Goal: Information Seeking & Learning: Learn about a topic

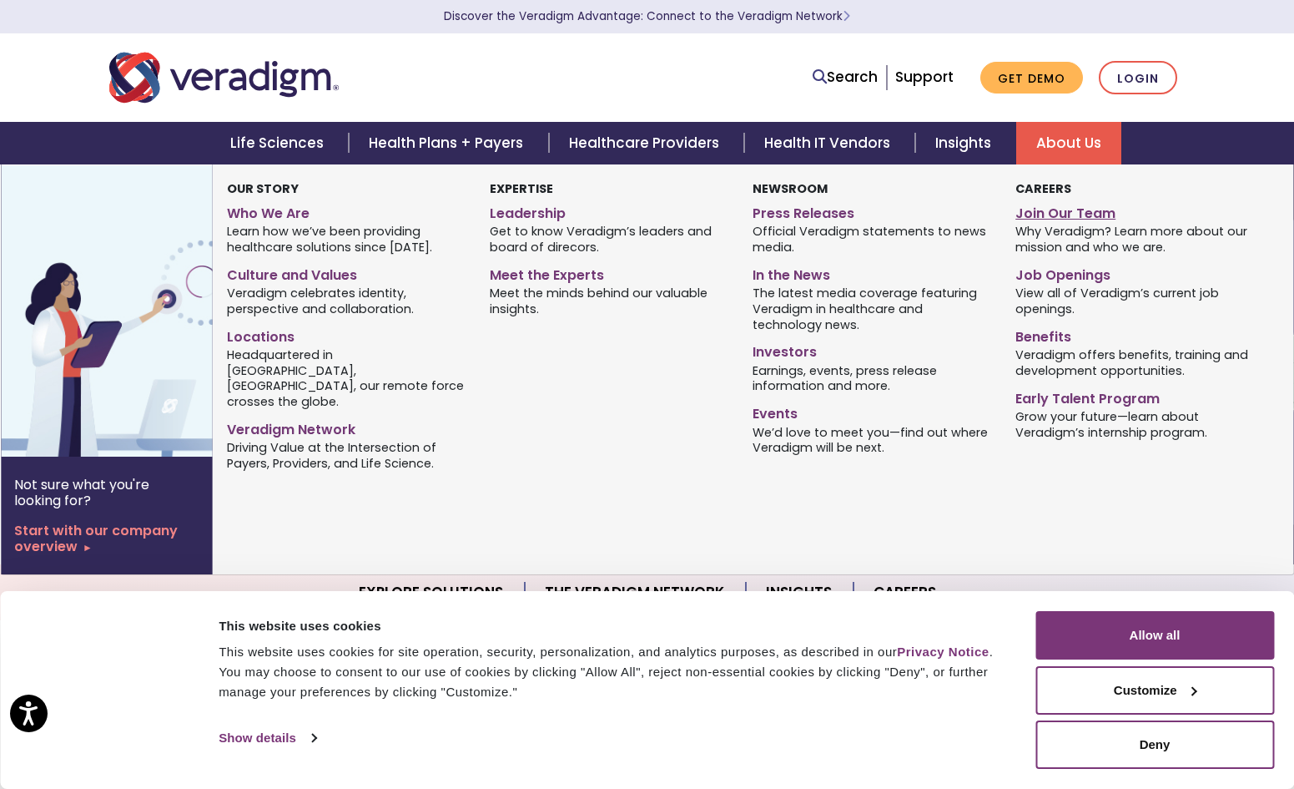
click at [1062, 210] on link "Join Our Team" at bounding box center [1135, 211] width 238 height 24
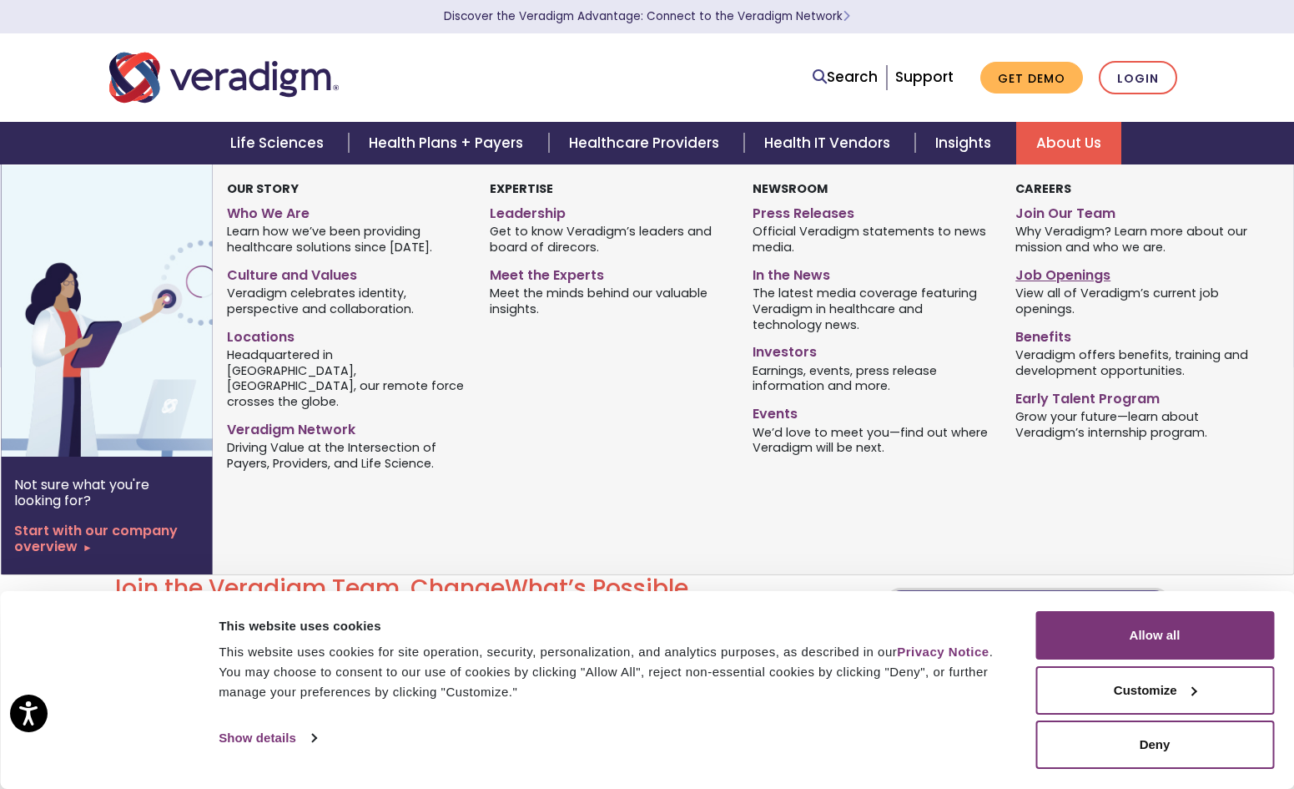
click at [1083, 272] on link "Job Openings" at bounding box center [1135, 272] width 238 height 24
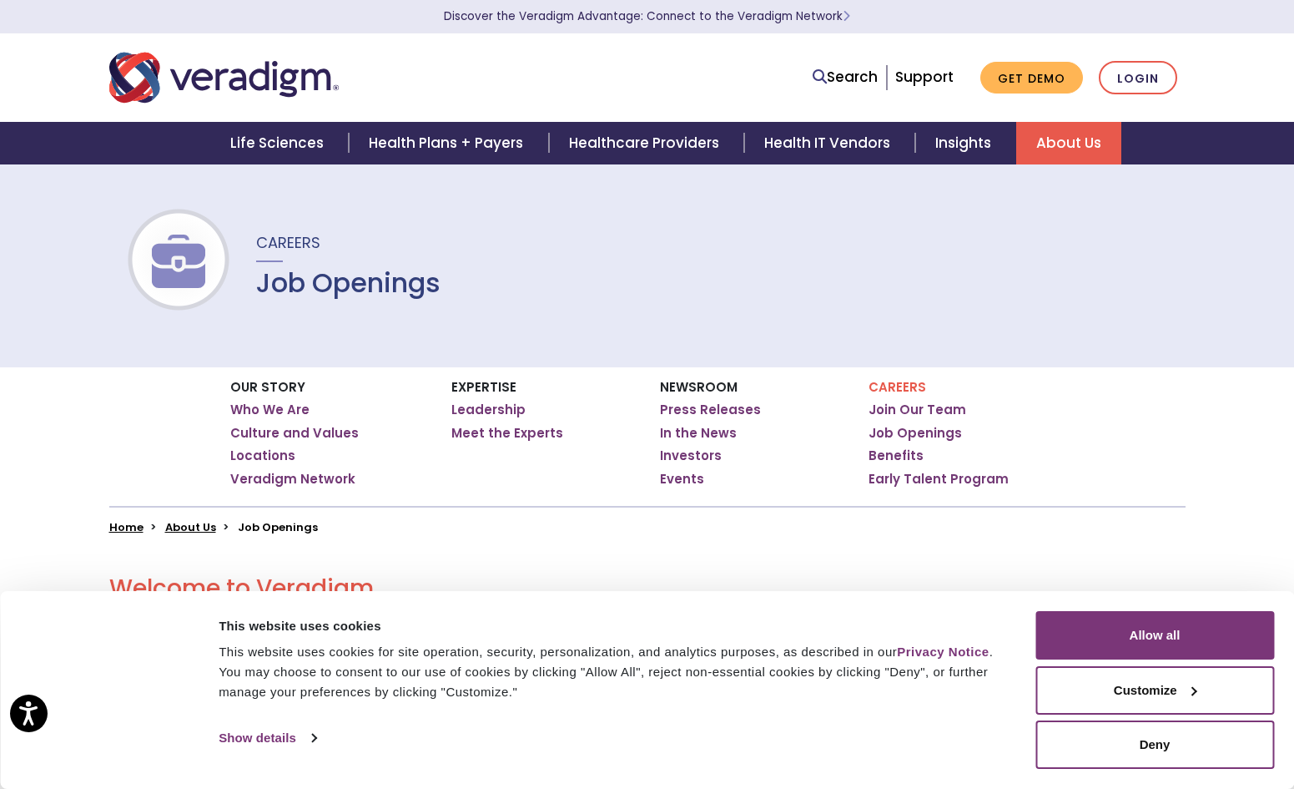
scroll to position [253, 0]
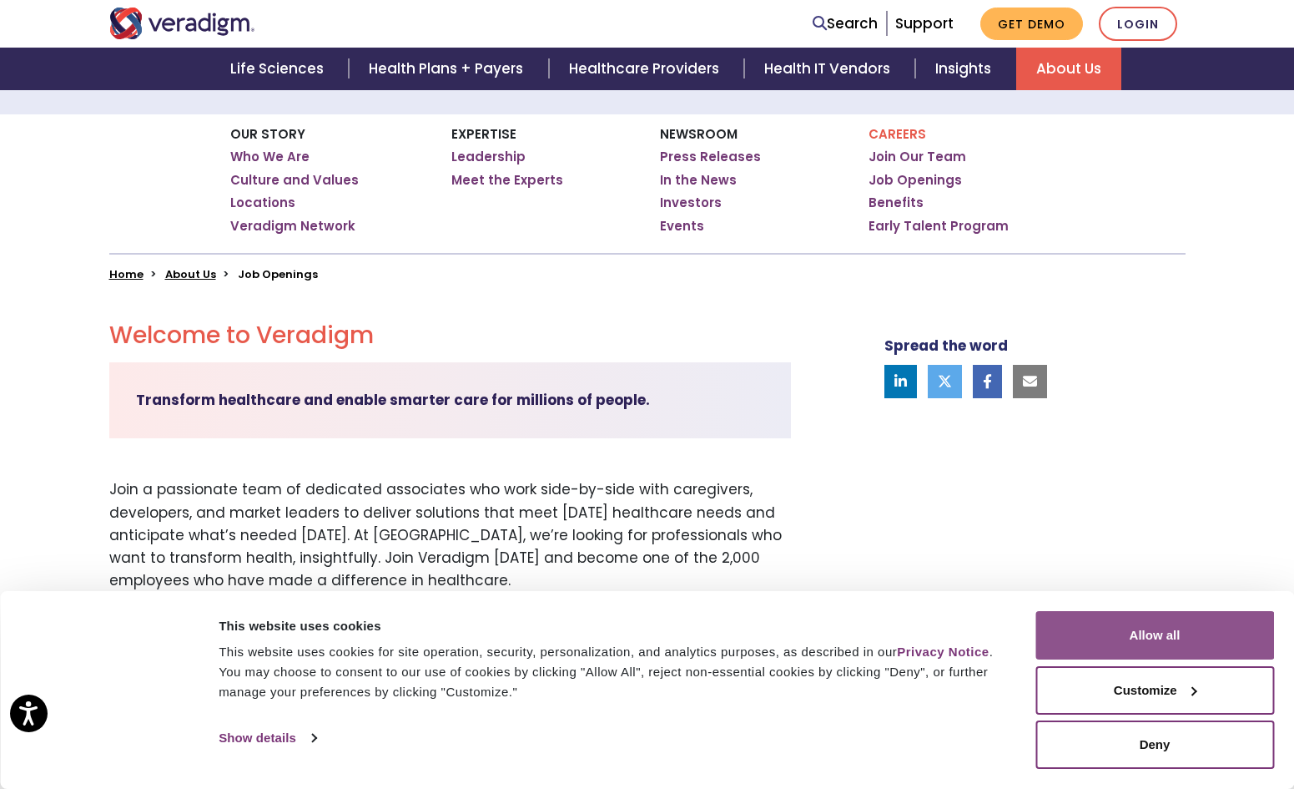
click at [1151, 632] on button "Allow all" at bounding box center [1155, 635] width 239 height 48
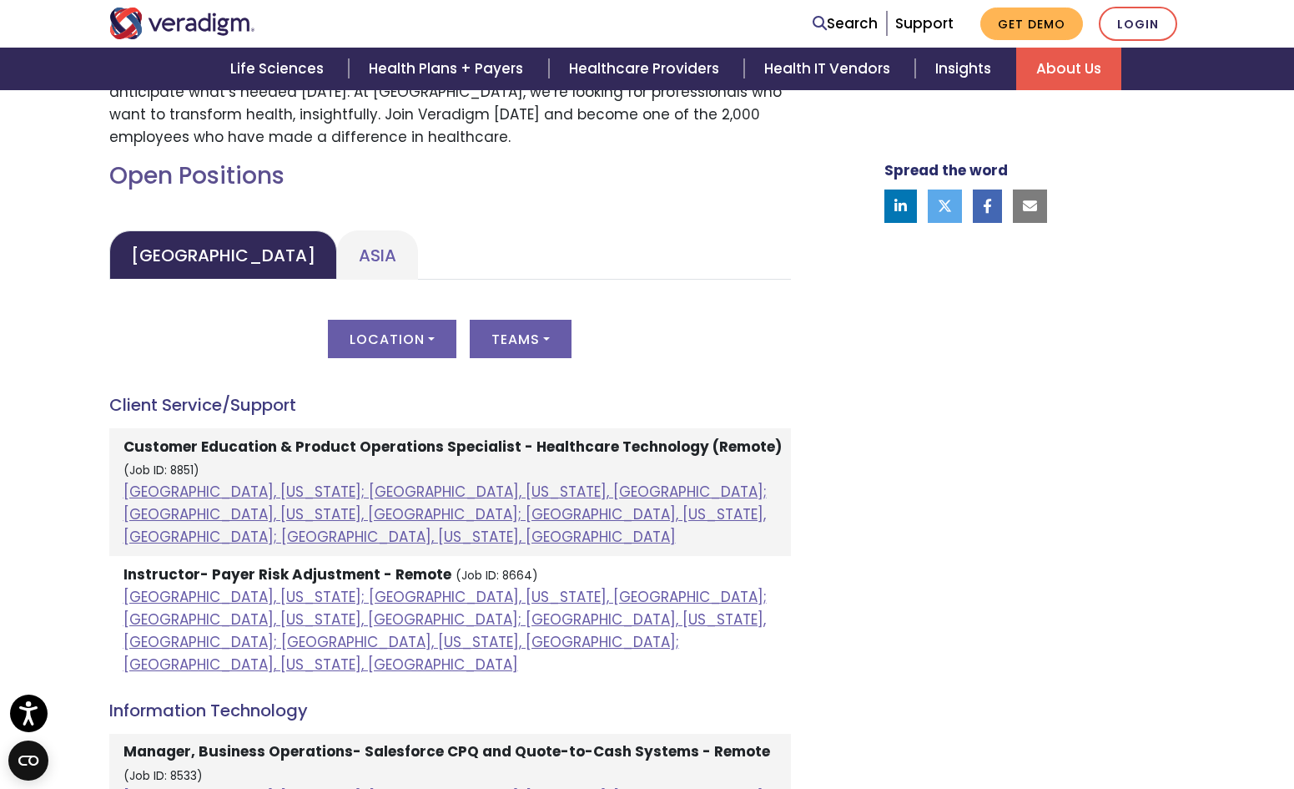
scroll to position [707, 0]
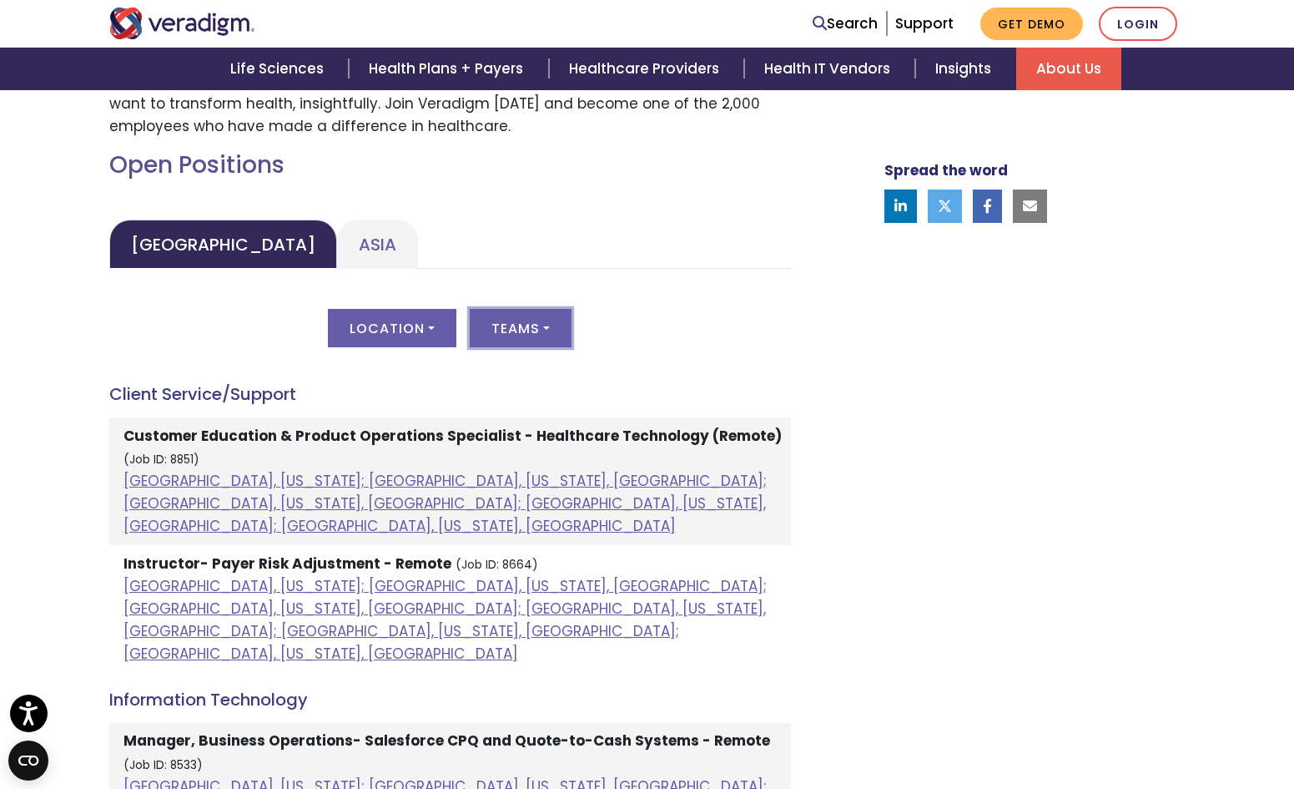
click at [509, 323] on button "Teams" at bounding box center [521, 328] width 102 height 38
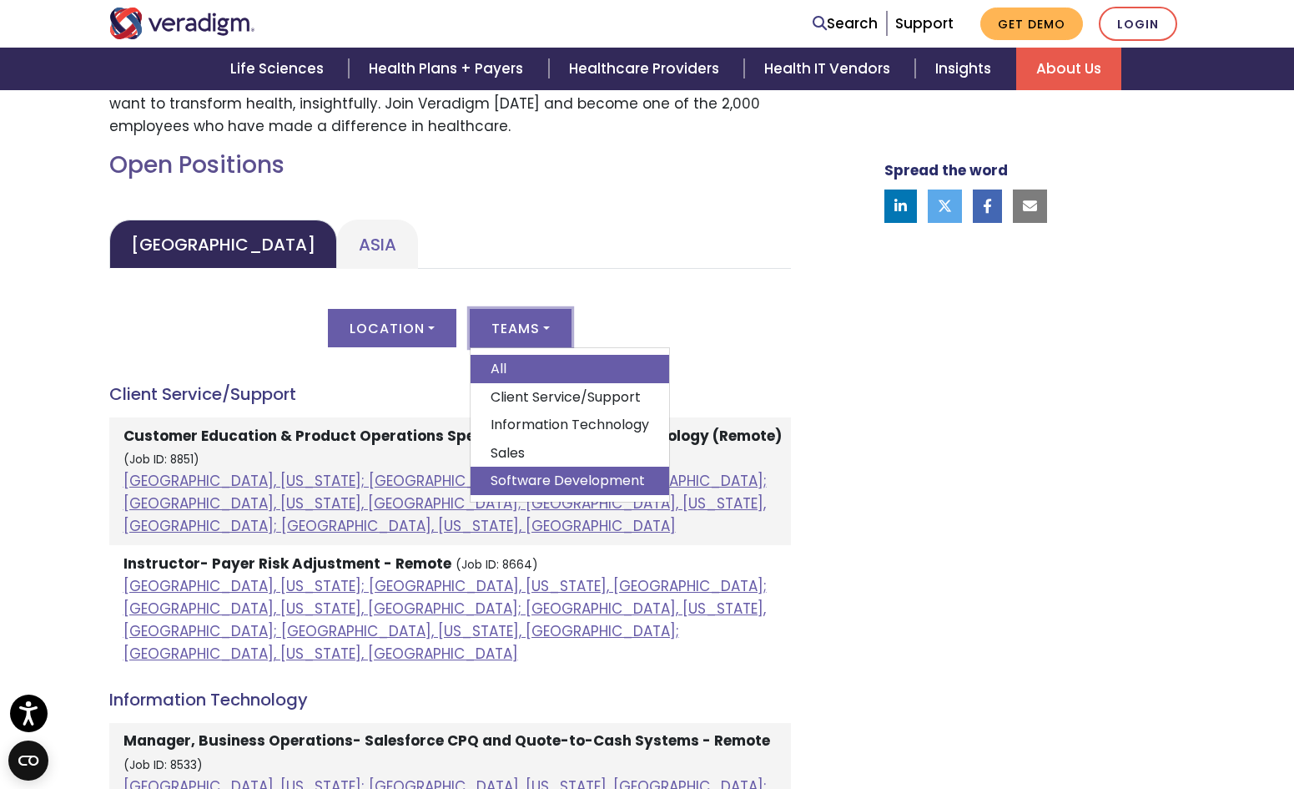
click at [589, 482] on link "Software Development" at bounding box center [570, 481] width 199 height 28
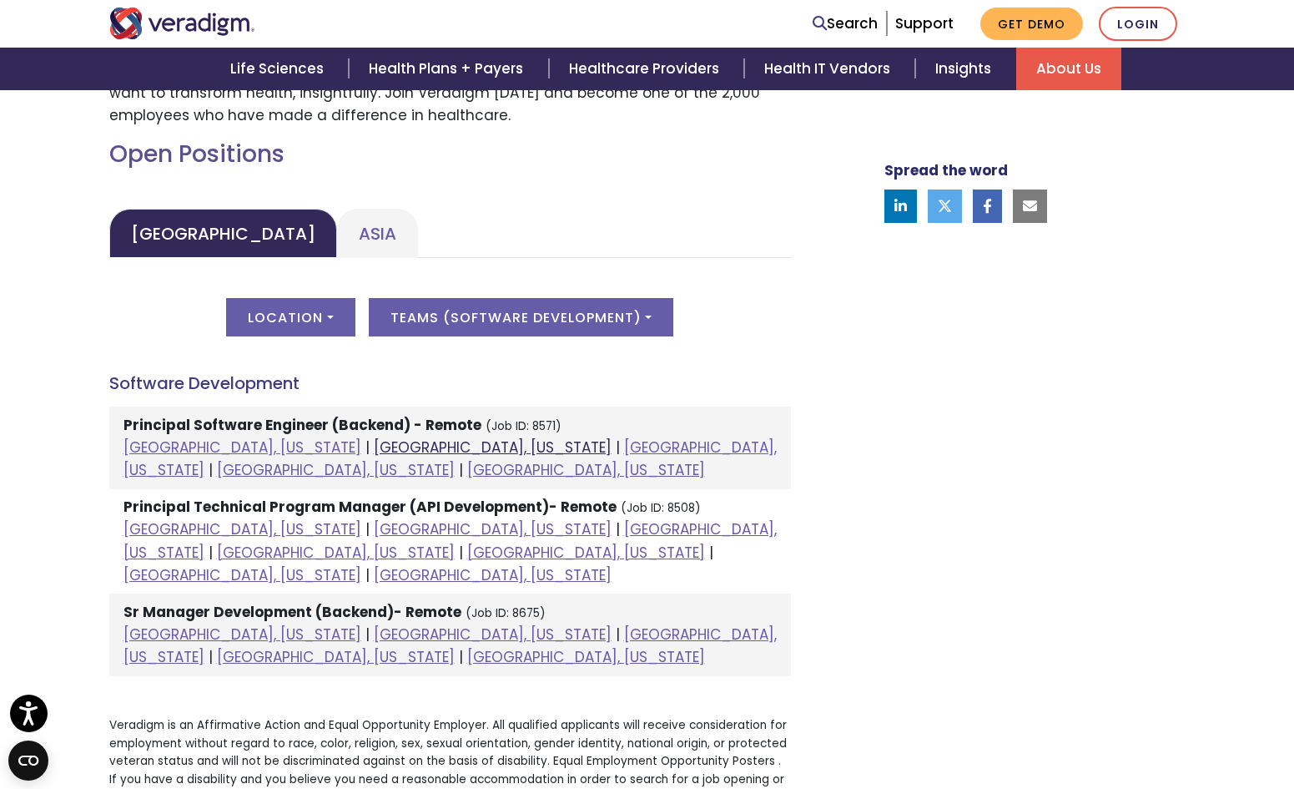
scroll to position [729, 0]
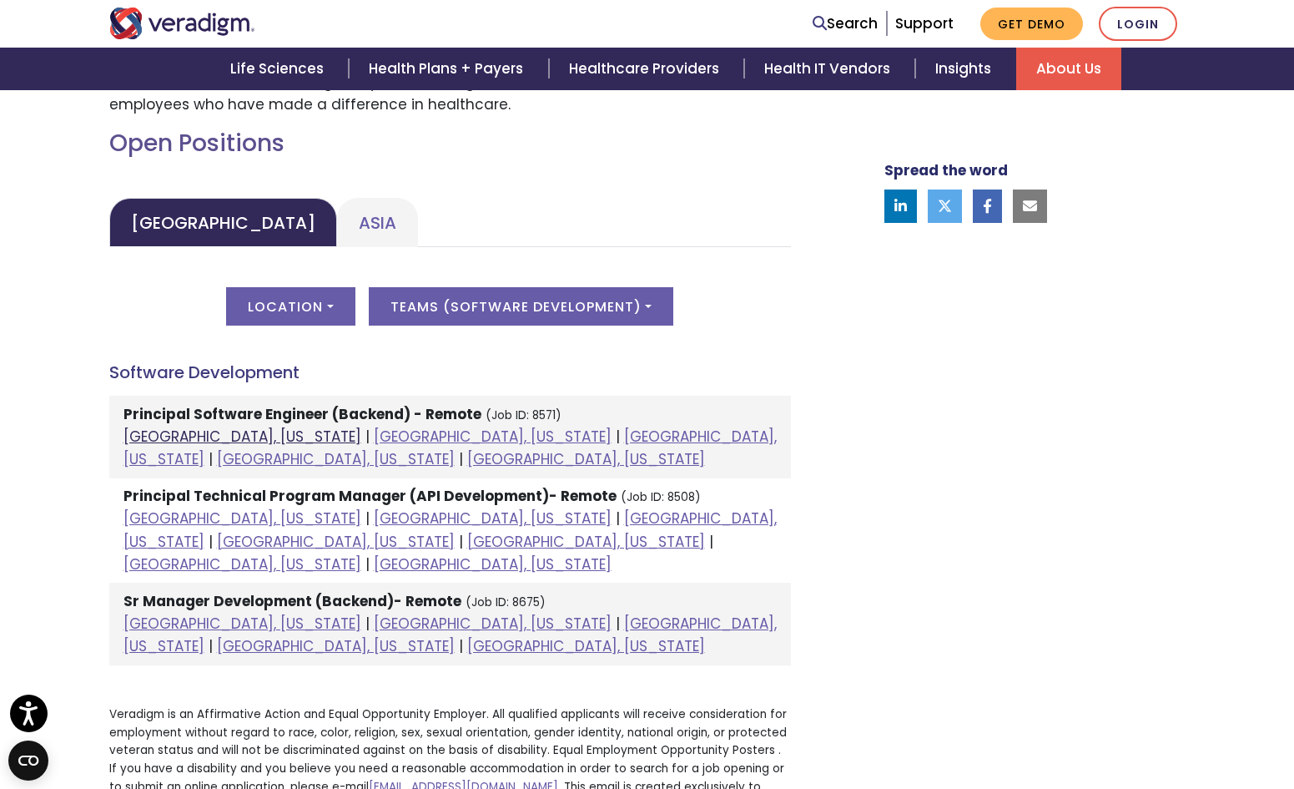
click at [181, 440] on link "Chicago, Illinois" at bounding box center [243, 436] width 238 height 20
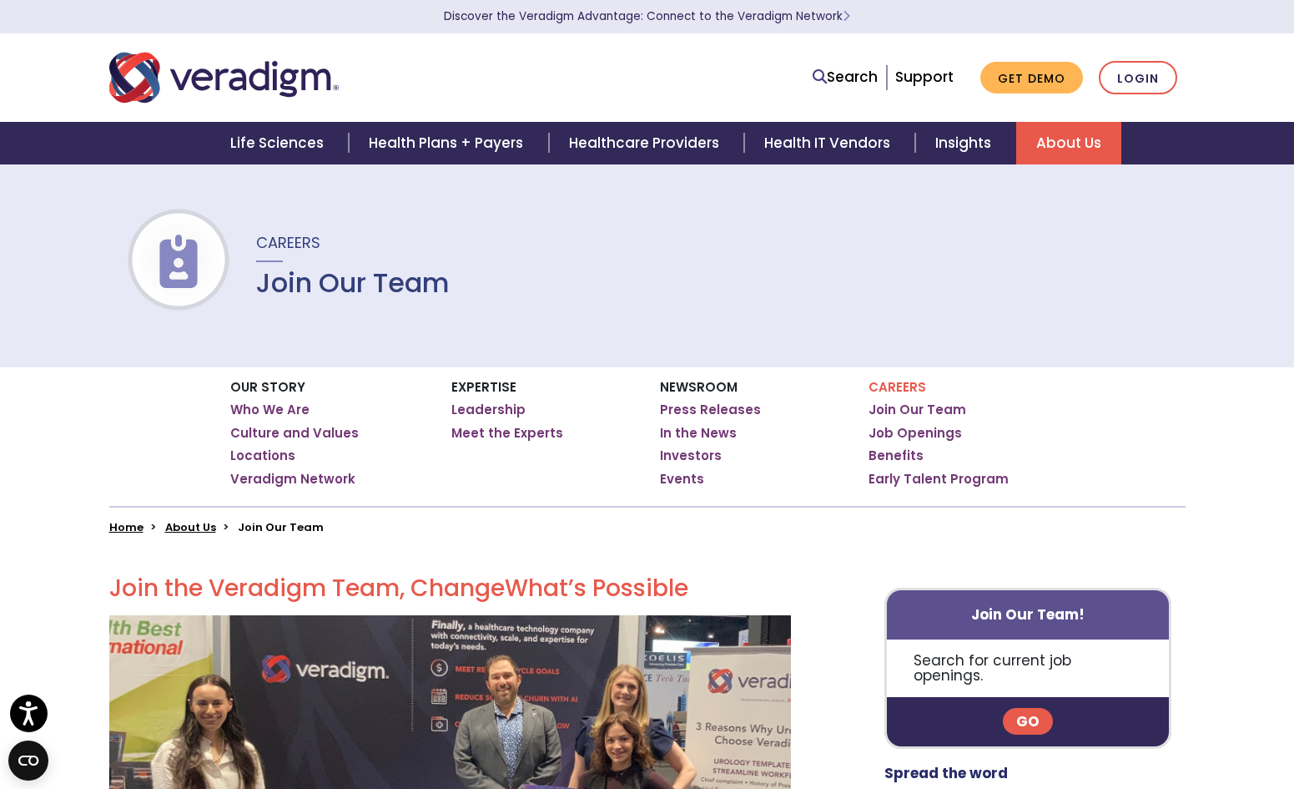
scroll to position [203, 0]
